Goal: Navigation & Orientation: Find specific page/section

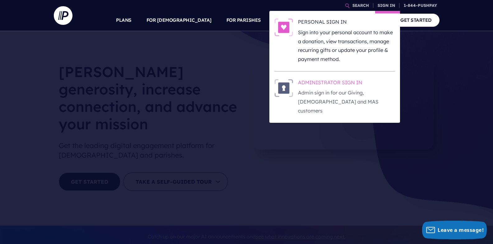
click at [317, 84] on h6 "ADMINISTRATOR SIGN IN" at bounding box center [346, 83] width 97 height 9
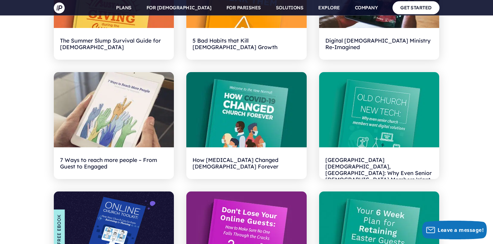
scroll to position [1681, 0]
